Goal: Find specific page/section: Find specific page/section

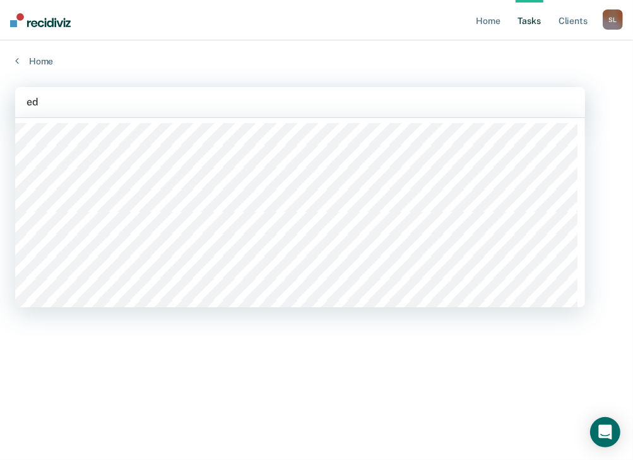
type input "edm"
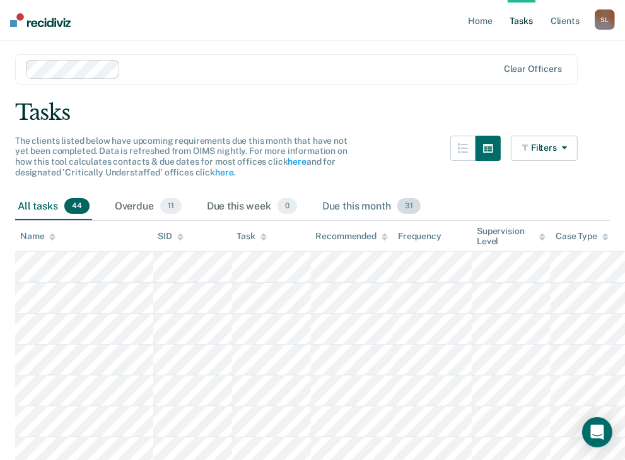
scroll to position [50, 0]
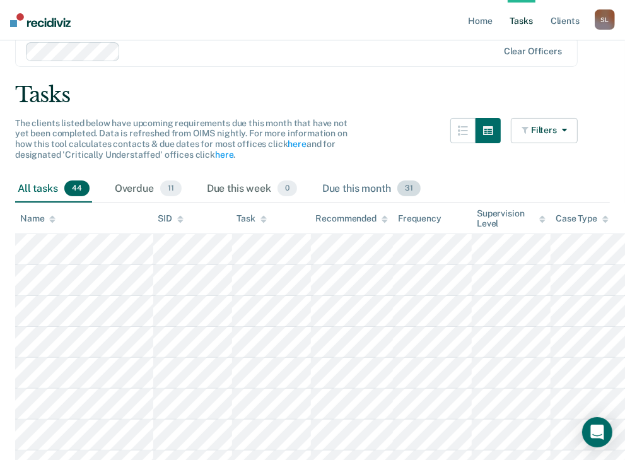
click at [375, 184] on div "Due this month 31" at bounding box center [371, 189] width 103 height 28
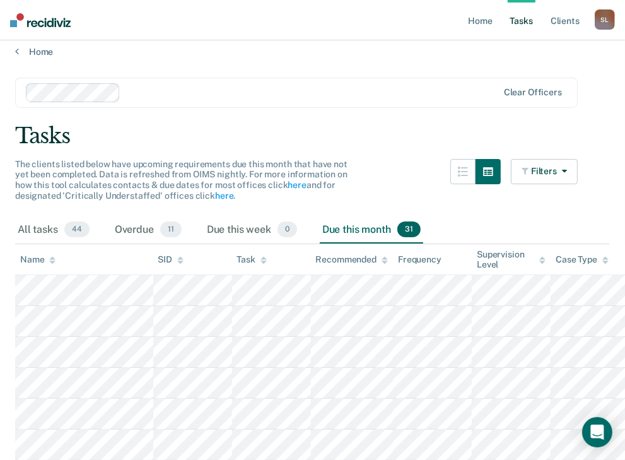
scroll to position [0, 0]
